Goal: Task Accomplishment & Management: Manage account settings

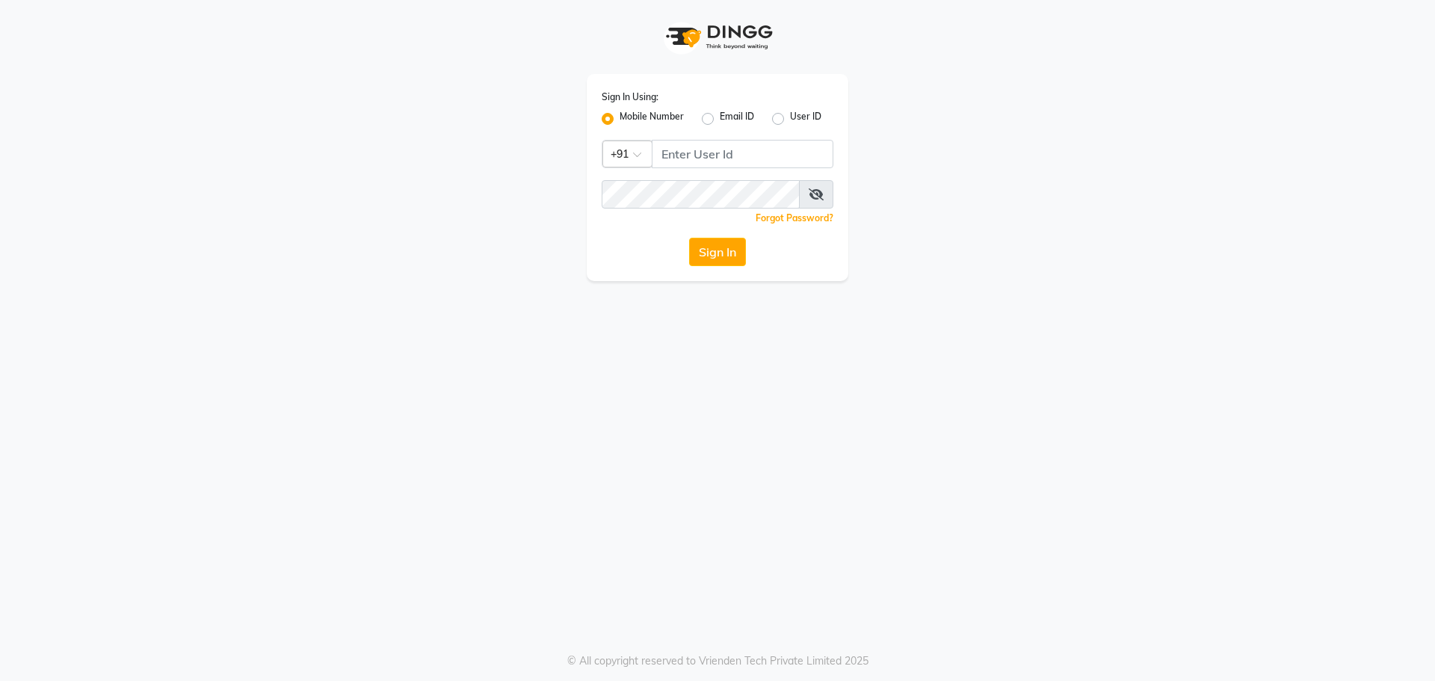
click at [717, 156] on input "Username" at bounding box center [743, 154] width 182 height 28
type input "9863019747"
click at [724, 251] on button "Sign In" at bounding box center [717, 252] width 57 height 28
